Goal: Transaction & Acquisition: Purchase product/service

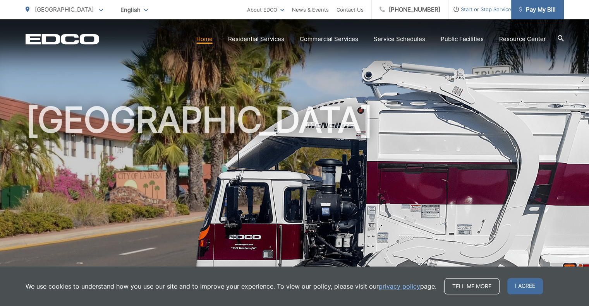
click at [546, 7] on span "Pay My Bill" at bounding box center [536, 9] width 37 height 9
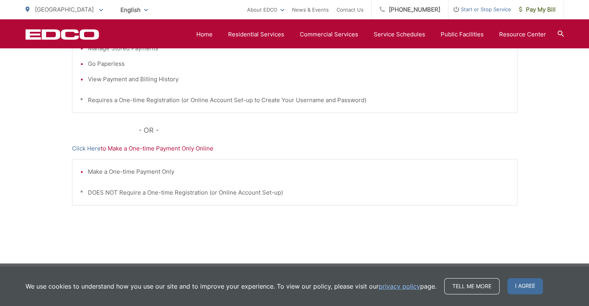
scroll to position [244, 0]
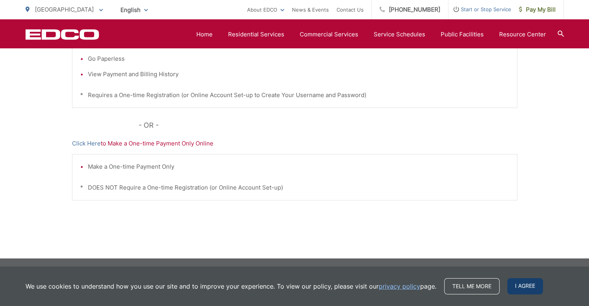
click at [526, 286] on span "I agree" at bounding box center [525, 286] width 36 height 16
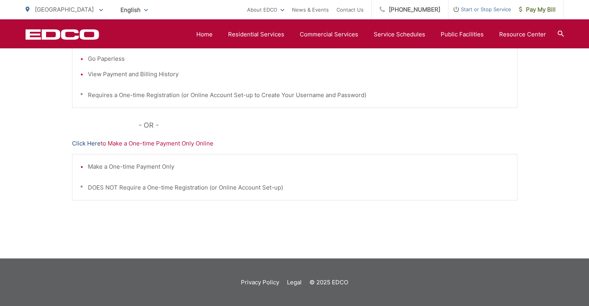
click at [86, 143] on link "Click Here" at bounding box center [86, 143] width 29 height 9
click at [209, 34] on link "Home" at bounding box center [204, 34] width 16 height 9
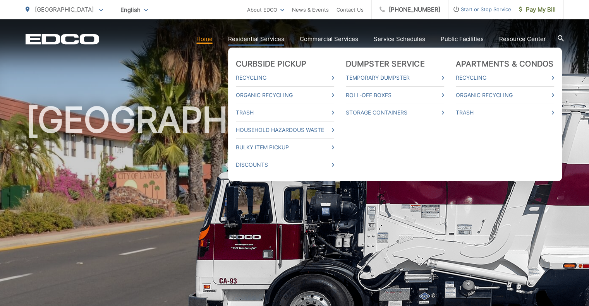
click at [273, 48] on ul "Curbside Pickup Recycling Organic Recycling Trash Household Hazardous Waste Bul…" at bounding box center [395, 114] width 334 height 133
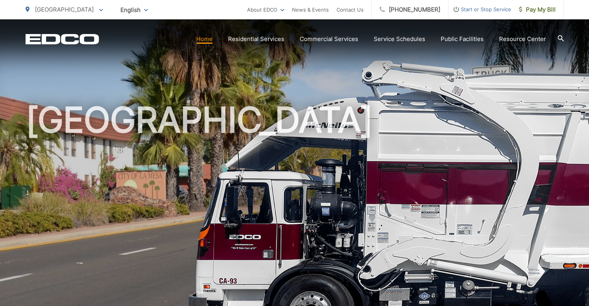
click at [122, 10] on div "English English Spanish Korean Arabic" at bounding box center [134, 10] width 39 height 14
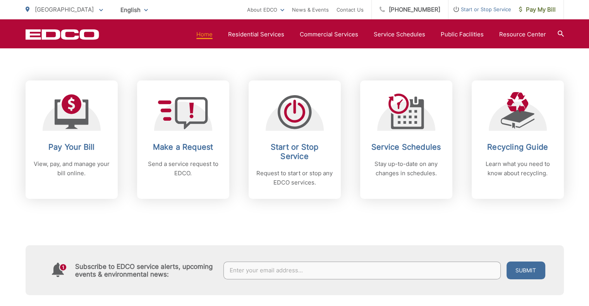
scroll to position [300, 0]
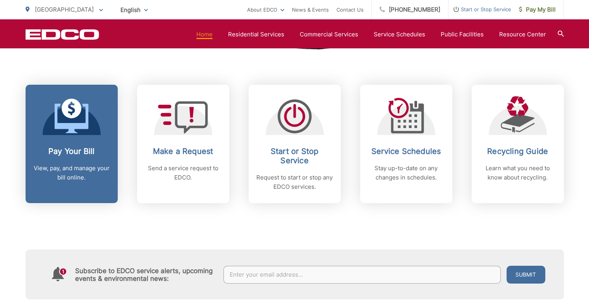
click at [80, 149] on h2 "Pay Your Bill" at bounding box center [71, 151] width 77 height 9
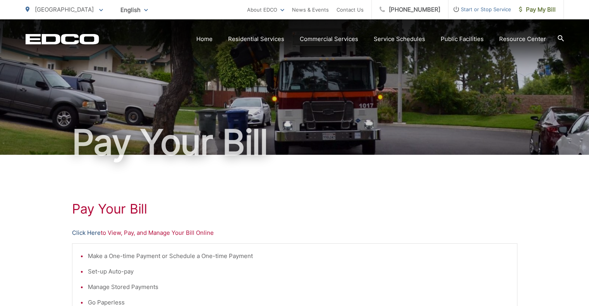
click at [94, 233] on link "Click Here" at bounding box center [86, 232] width 29 height 9
